Goal: Check status: Check status

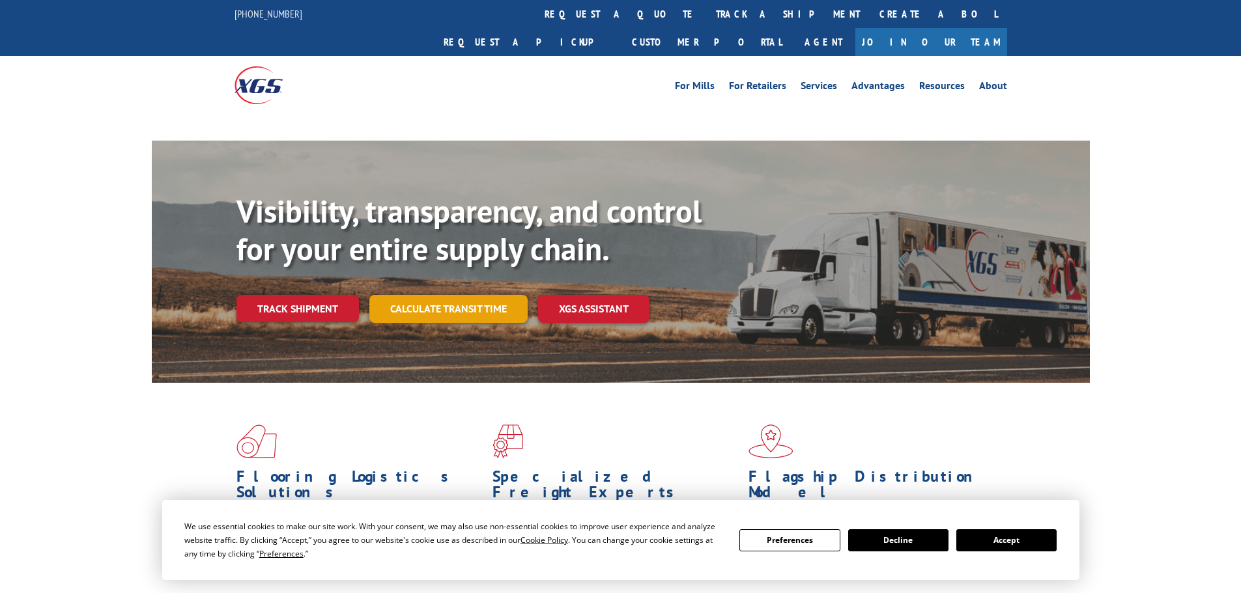
click at [480, 295] on link "Calculate transit time" at bounding box center [448, 309] width 158 height 28
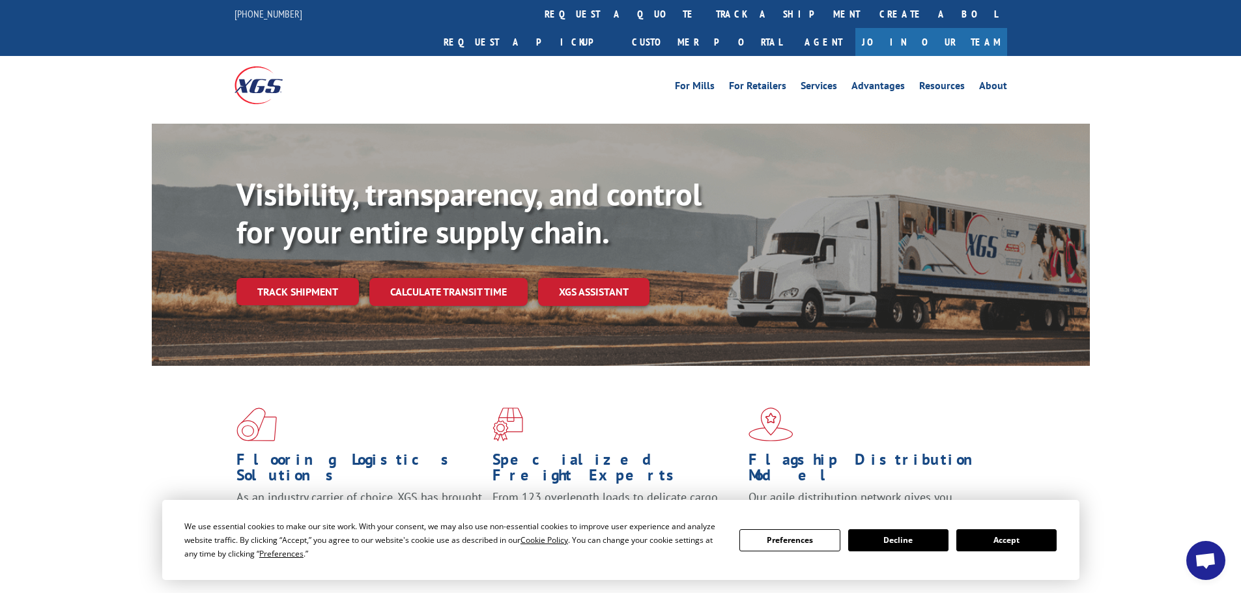
click at [303, 278] on link "Track shipment" at bounding box center [297, 291] width 122 height 27
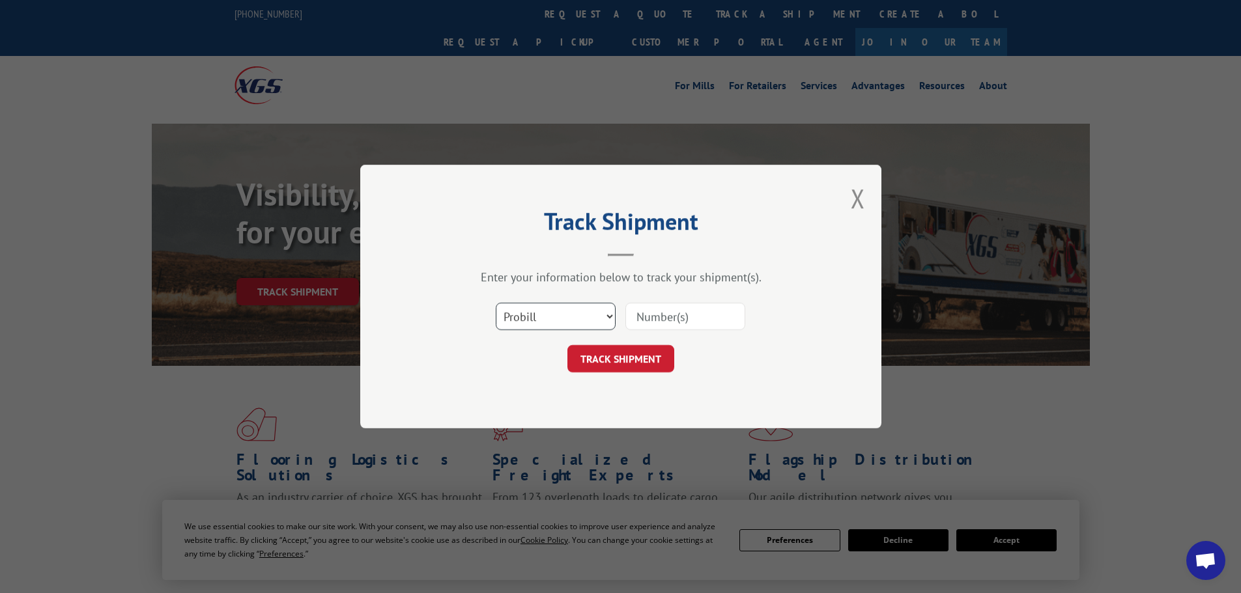
click at [561, 312] on select "Select category... Probill BOL PO" at bounding box center [556, 316] width 120 height 27
select select "bol"
click at [496, 303] on select "Select category... Probill BOL PO" at bounding box center [556, 316] width 120 height 27
click at [632, 317] on input at bounding box center [685, 316] width 120 height 27
paste input "5179933"
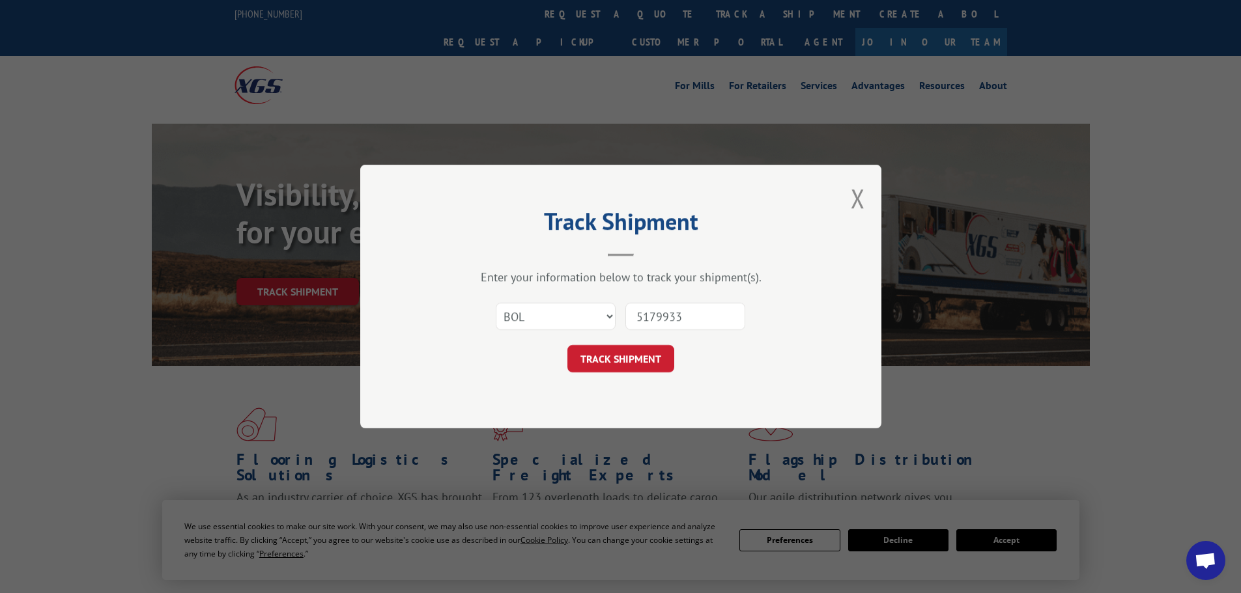
type input "5179933"
click at [619, 379] on div "Track Shipment Enter your information below to track your shipment(s). Select c…" at bounding box center [620, 297] width 521 height 264
click at [625, 365] on button "TRACK SHIPMENT" at bounding box center [620, 358] width 107 height 27
